Goal: Find contact information: Find contact information

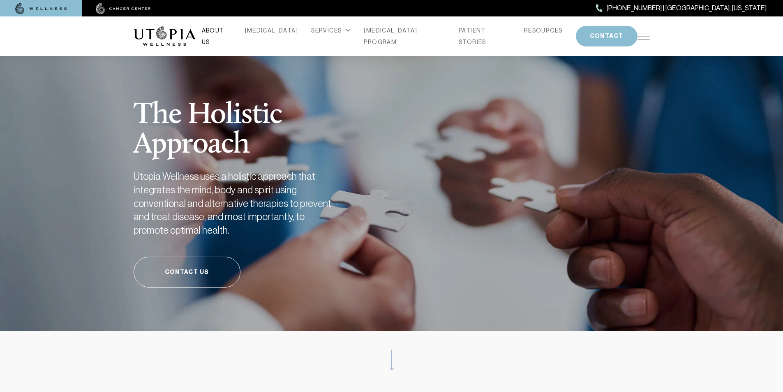
click at [232, 35] on link "ABOUT US" at bounding box center [217, 36] width 30 height 23
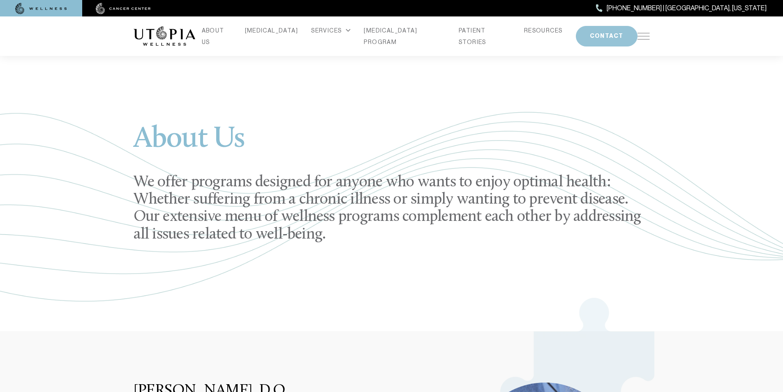
click at [590, 37] on button "CONTACT" at bounding box center [607, 36] width 62 height 21
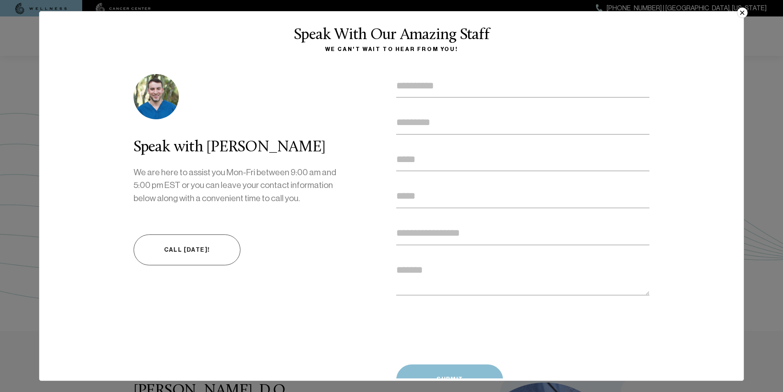
scroll to position [37, 0]
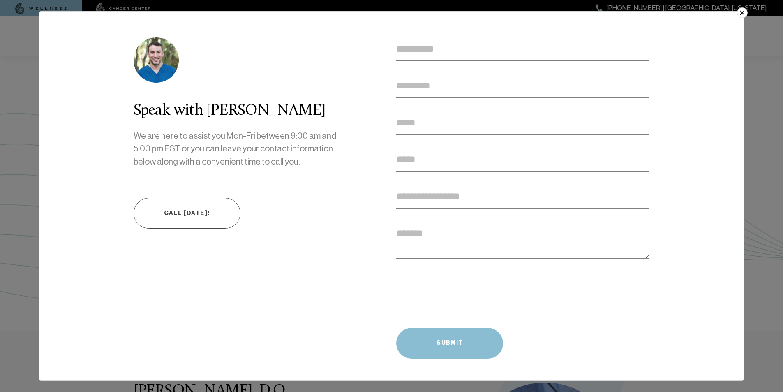
click at [171, 223] on link "Call [DATE]!" at bounding box center [187, 213] width 107 height 31
click at [743, 13] on button "×" at bounding box center [742, 12] width 11 height 11
